Goal: Task Accomplishment & Management: Use online tool/utility

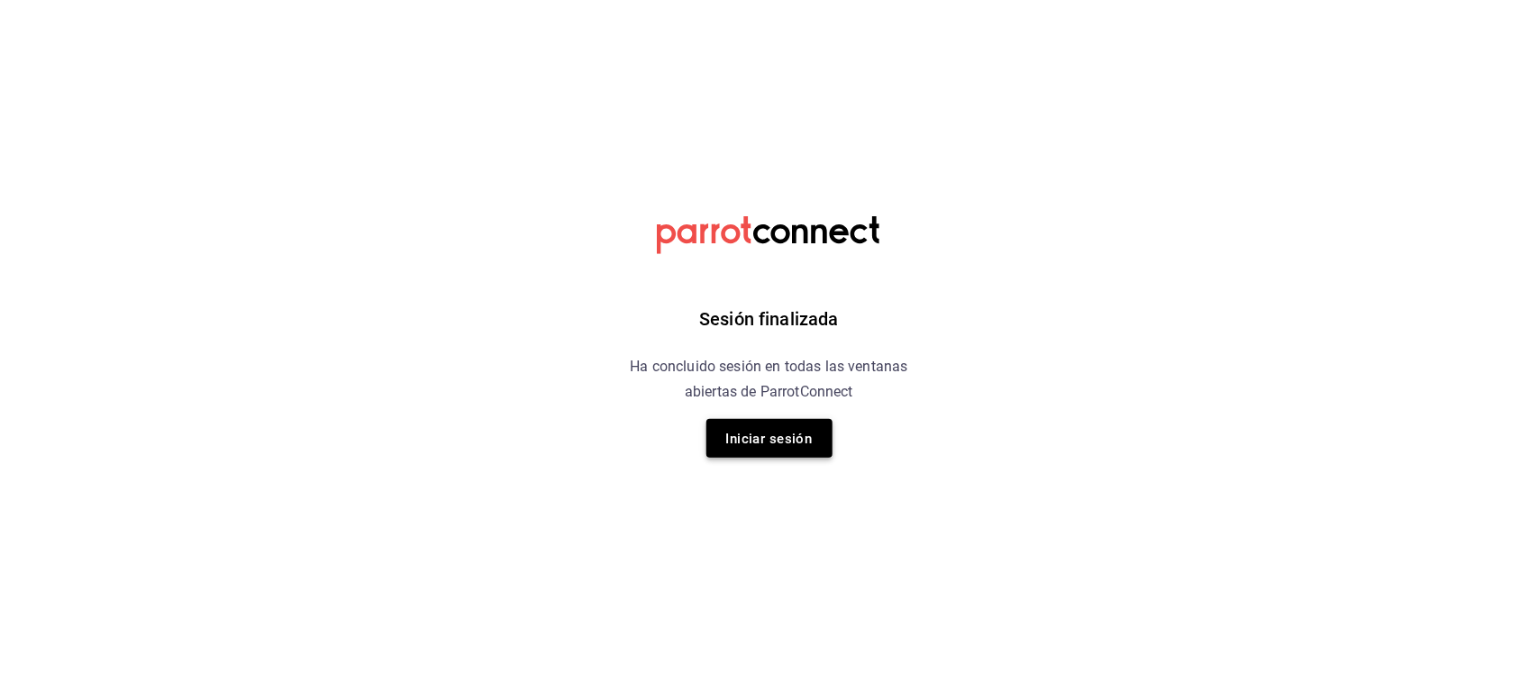
click at [784, 435] on font "Iniciar sesión" at bounding box center [769, 439] width 87 height 16
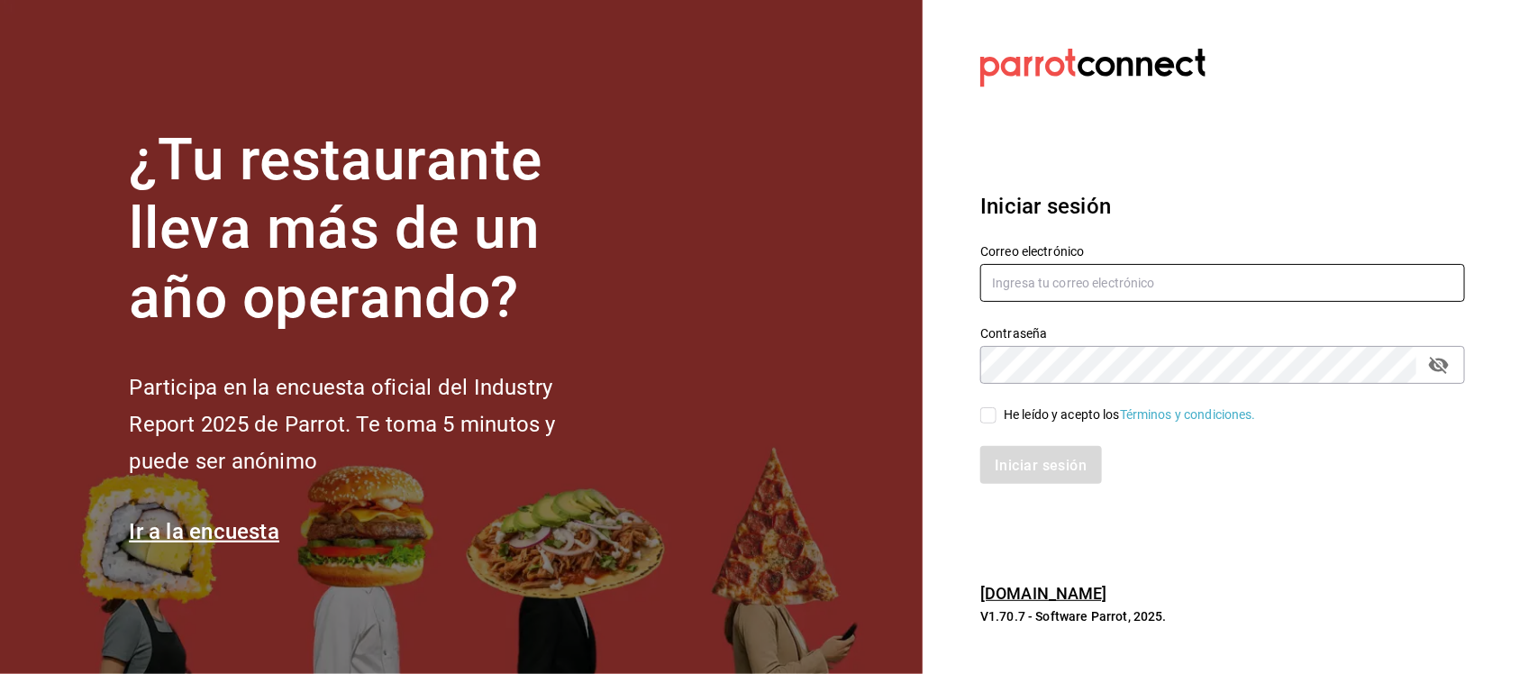
type input "[EMAIL_ADDRESS][DOMAIN_NAME]"
click at [1440, 359] on icon "campo de contraseña" at bounding box center [1439, 365] width 20 height 17
click at [996, 421] on input "He leído y acepto los Términos y condiciones." at bounding box center [988, 415] width 16 height 16
checkbox input "true"
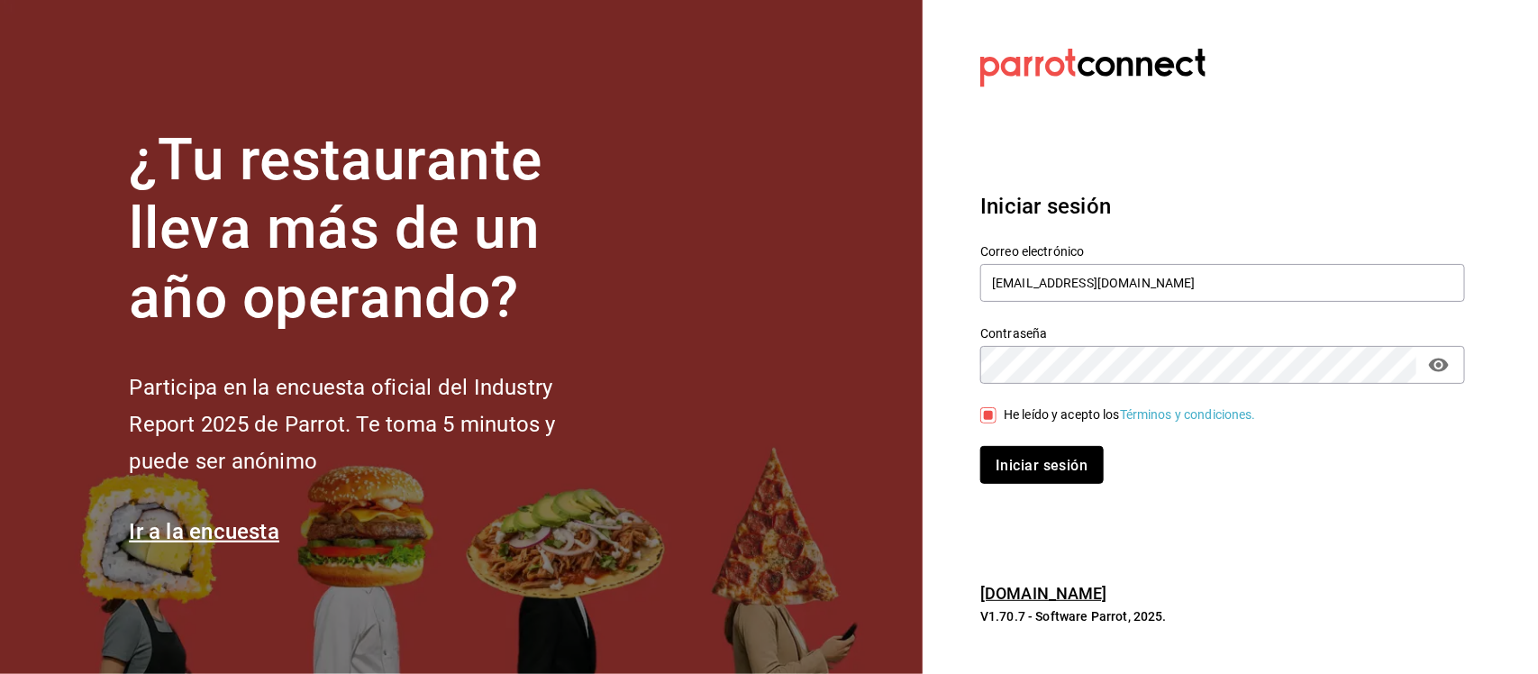
click at [1028, 476] on button "Iniciar sesión" at bounding box center [1041, 465] width 123 height 38
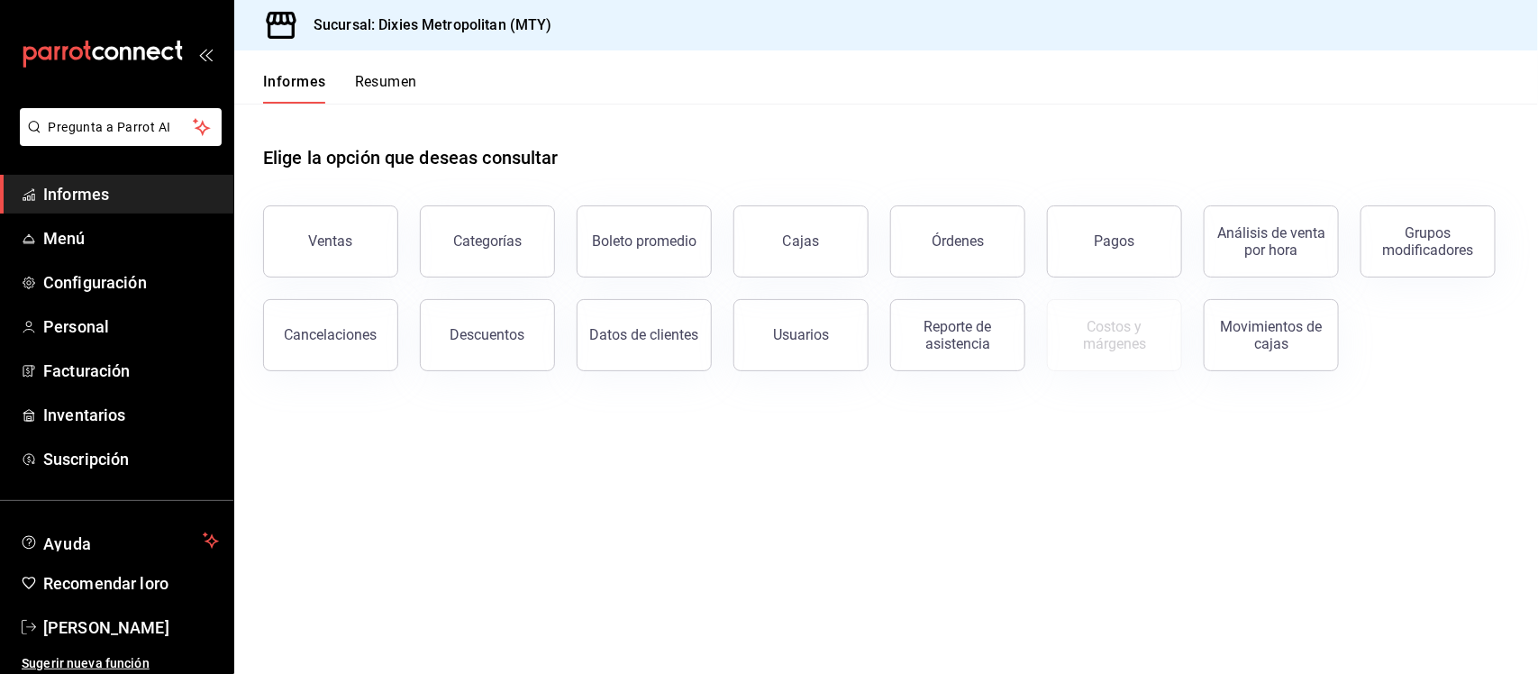
click at [1020, 476] on main "Elige la opción que deseas consultar Ventas Categorías Boleto promedio Cajas Ór…" at bounding box center [886, 389] width 1304 height 570
click at [960, 353] on button "Reporte de asistencia" at bounding box center [957, 335] width 135 height 72
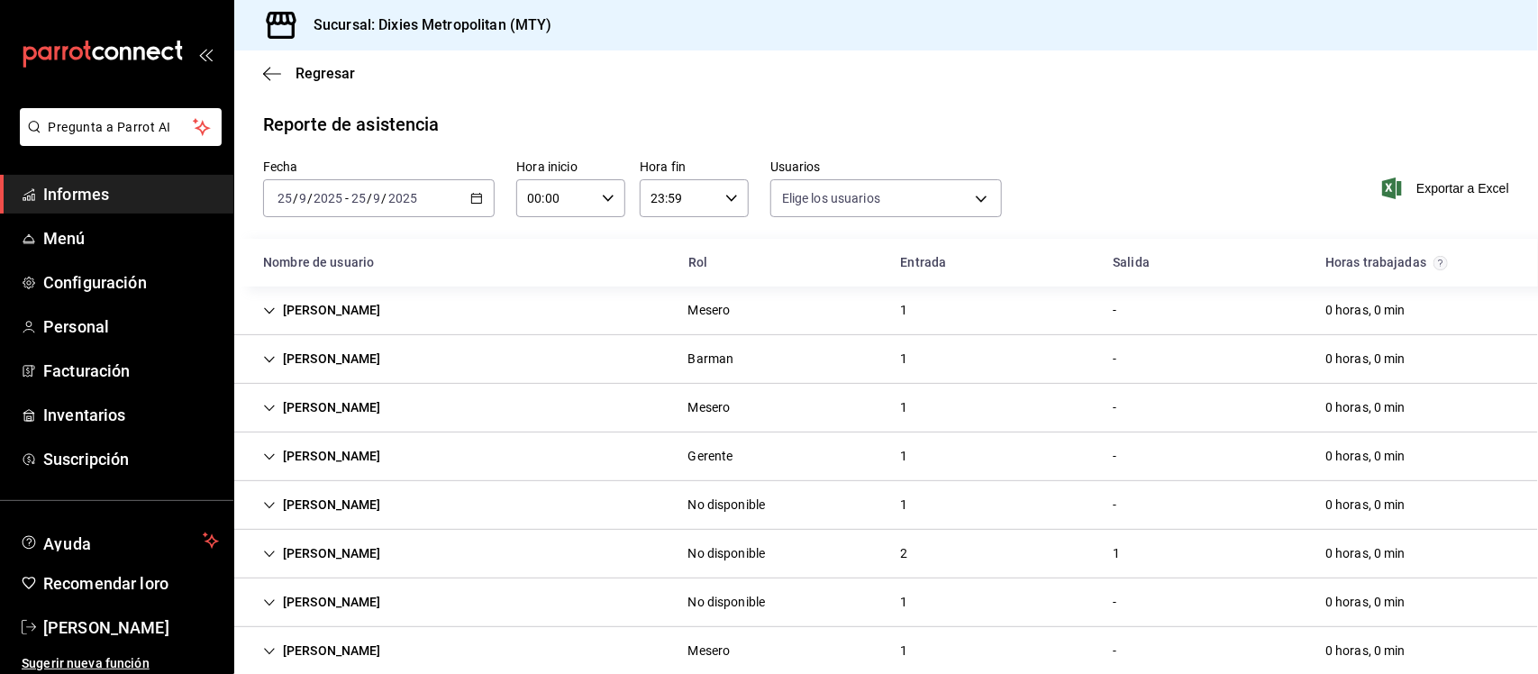
click at [413, 195] on input "2025" at bounding box center [403, 198] width 31 height 14
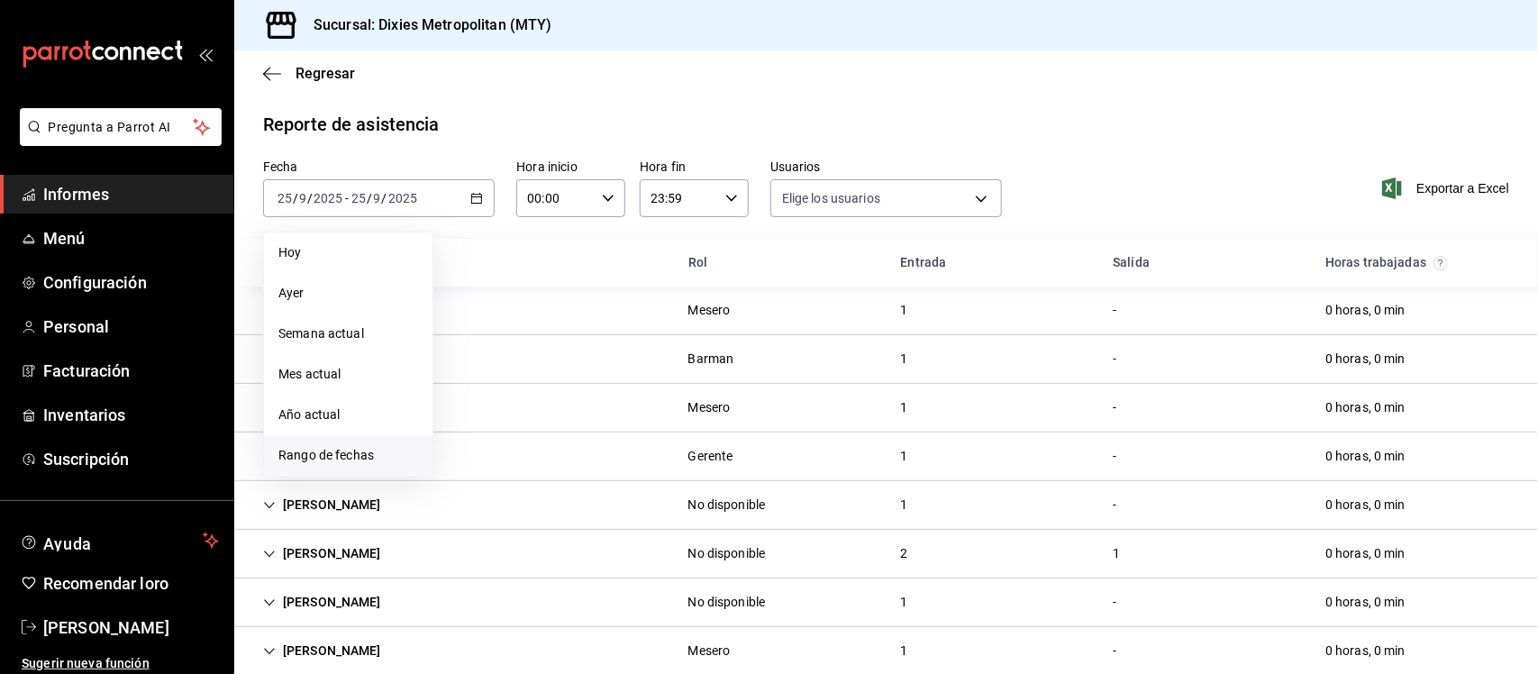
click at [351, 451] on font "Rango de fechas" at bounding box center [326, 455] width 96 height 14
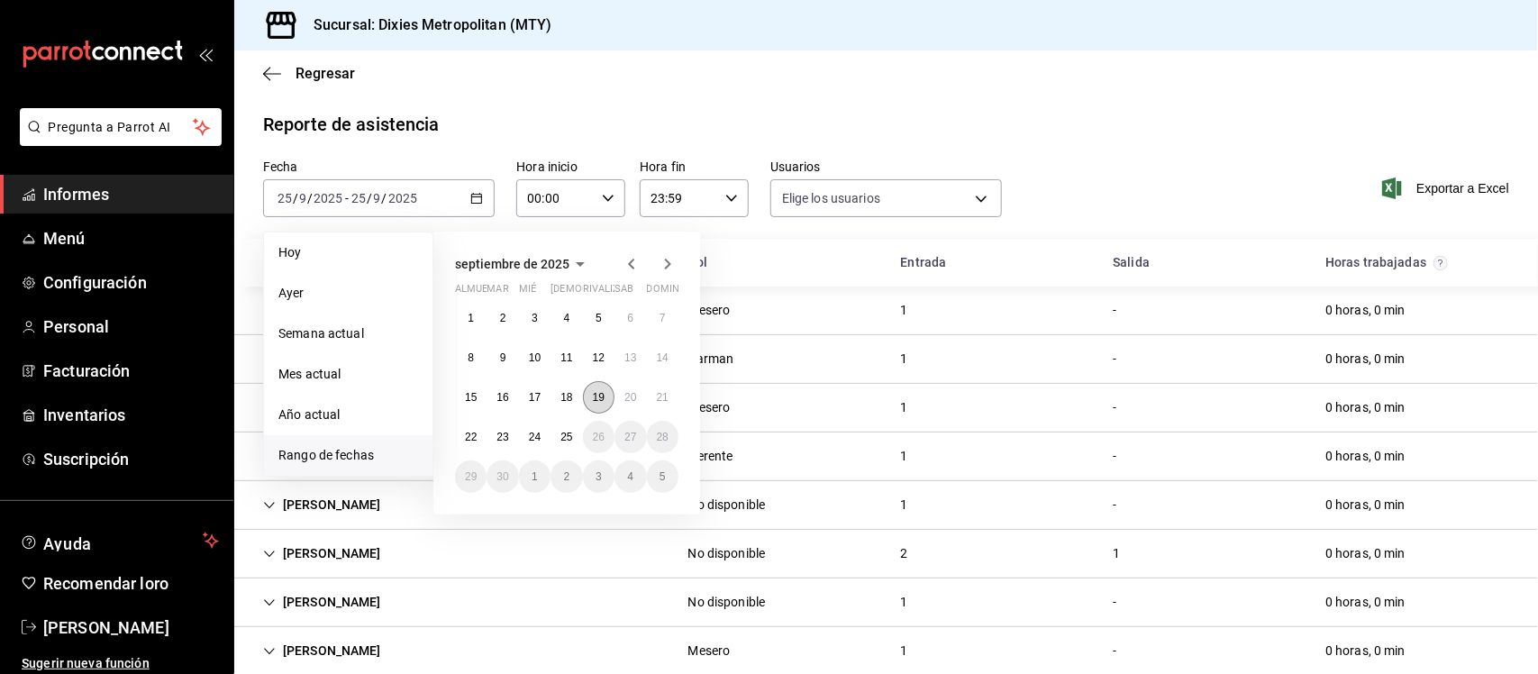
click at [602, 395] on font "19" at bounding box center [599, 397] width 12 height 13
click at [561, 433] on font "25" at bounding box center [567, 437] width 12 height 13
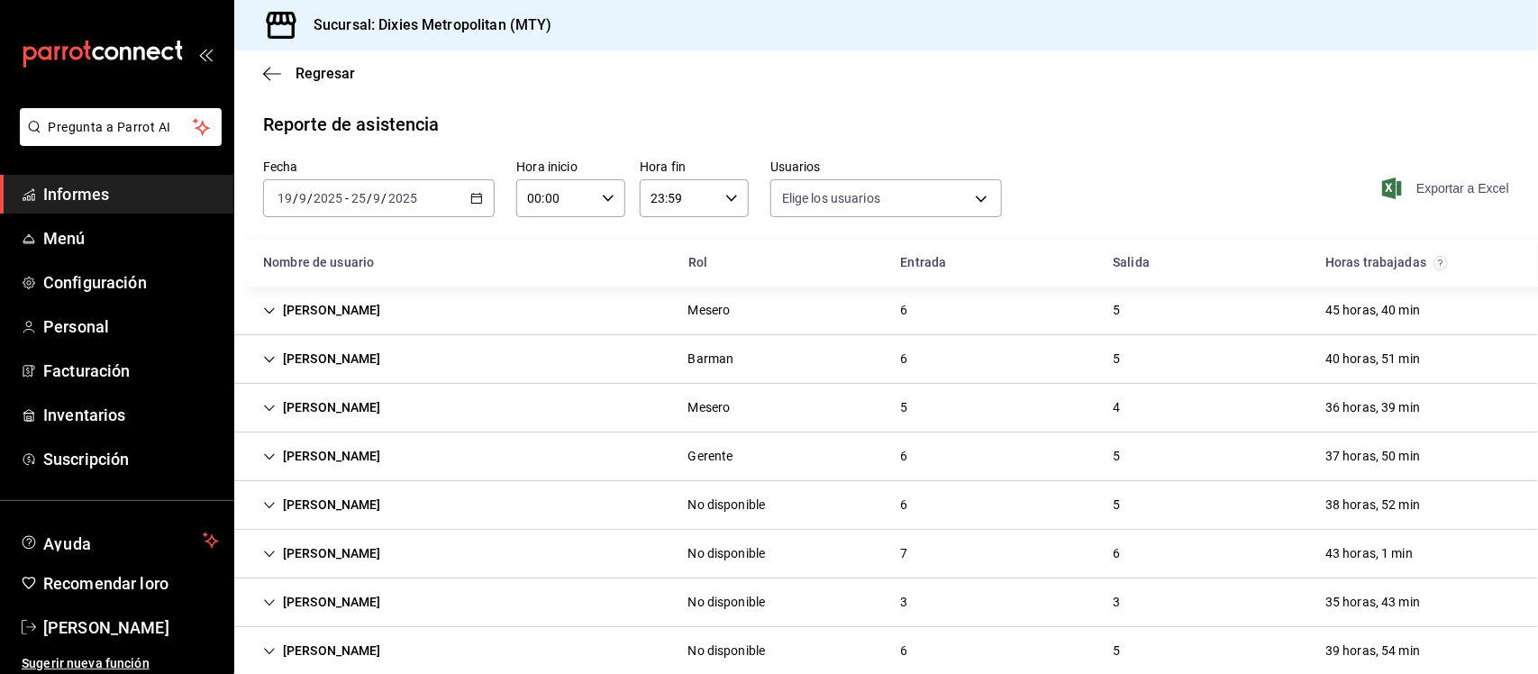
click at [1426, 190] on font "Exportar a Excel" at bounding box center [1463, 188] width 93 height 14
